Goal: Find specific page/section: Find specific page/section

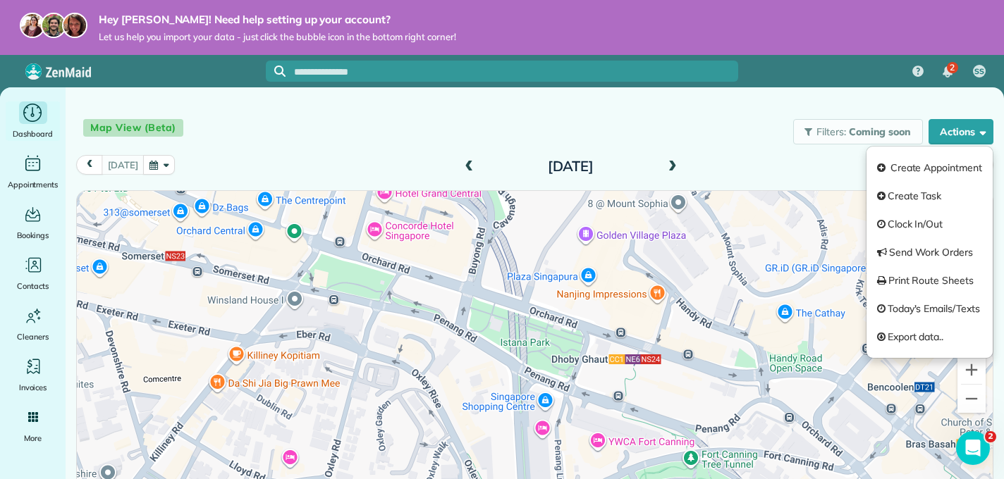
click at [28, 128] on span "Dashboard" at bounding box center [33, 134] width 40 height 14
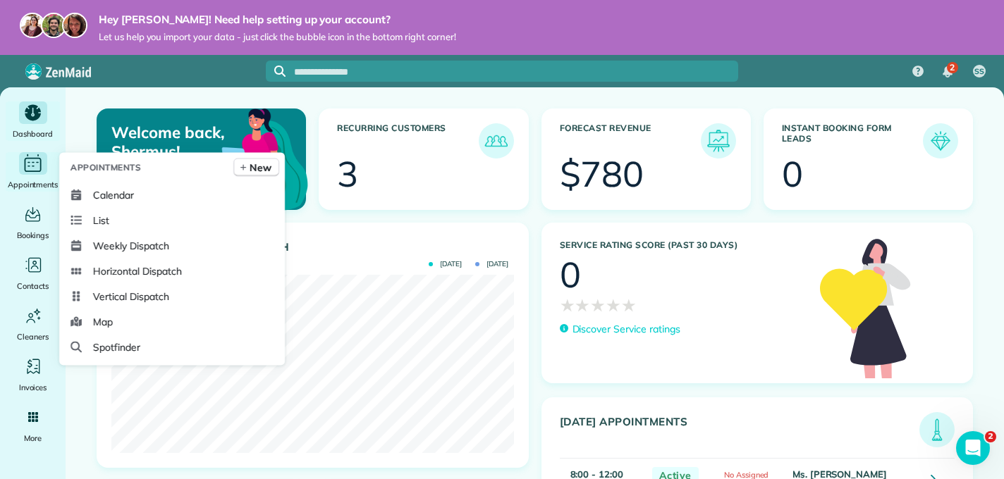
click at [32, 168] on icon "Main" at bounding box center [33, 164] width 22 height 21
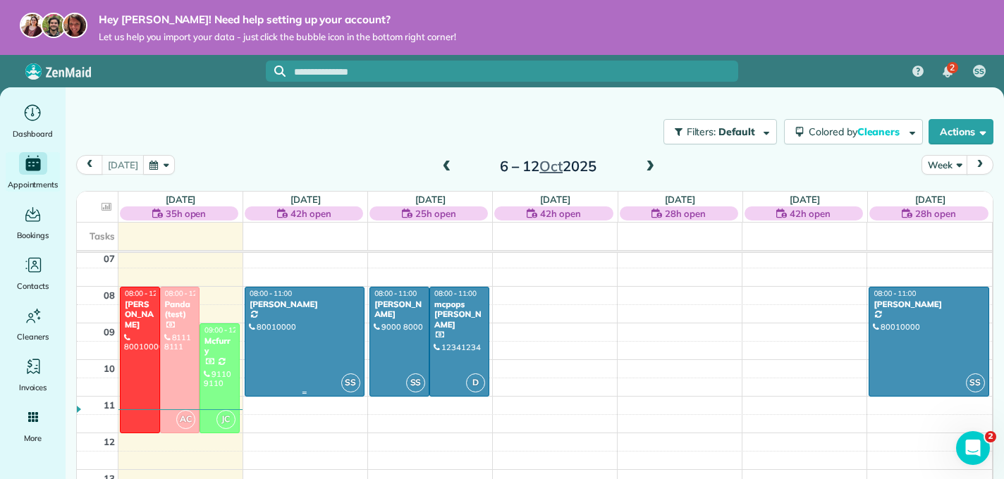
click at [320, 326] on div at bounding box center [304, 342] width 118 height 109
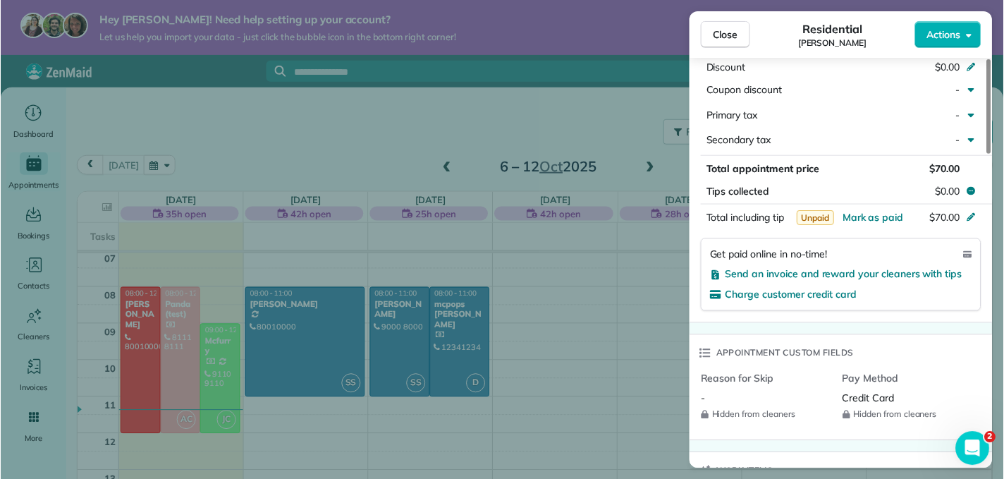
scroll to position [830, 0]
click at [575, 417] on div "Close Residential Mary Actions This appointment is linked to Payroll ID #2 . If…" at bounding box center [502, 239] width 1004 height 479
